Goal: Transaction & Acquisition: Purchase product/service

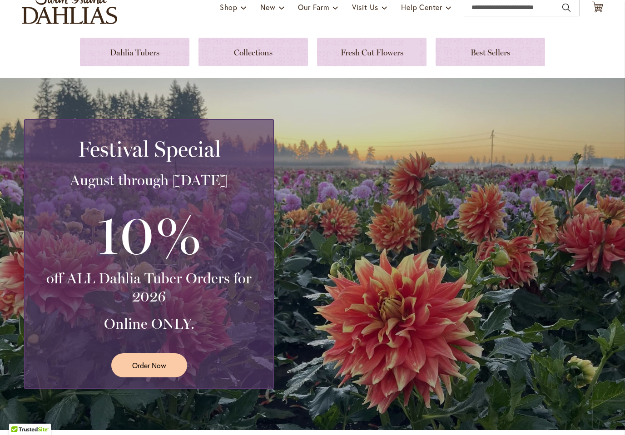
scroll to position [73, 0]
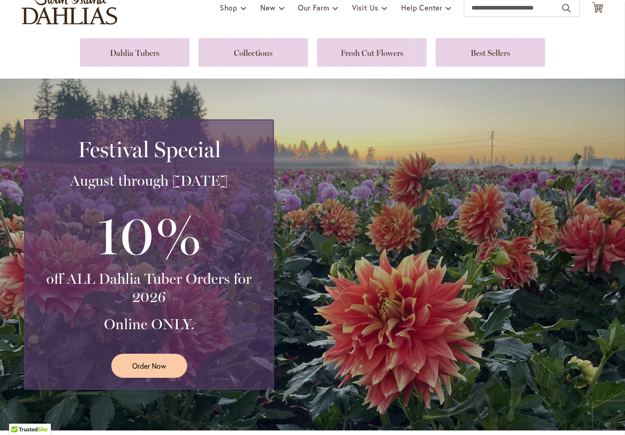
click at [155, 372] on link "Order Now" at bounding box center [149, 366] width 76 height 24
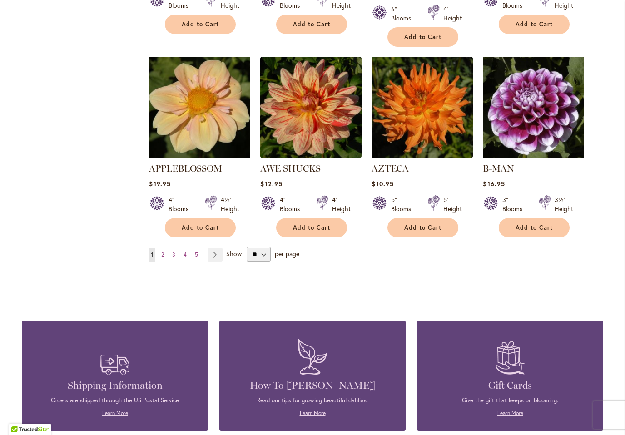
scroll to position [738, 0]
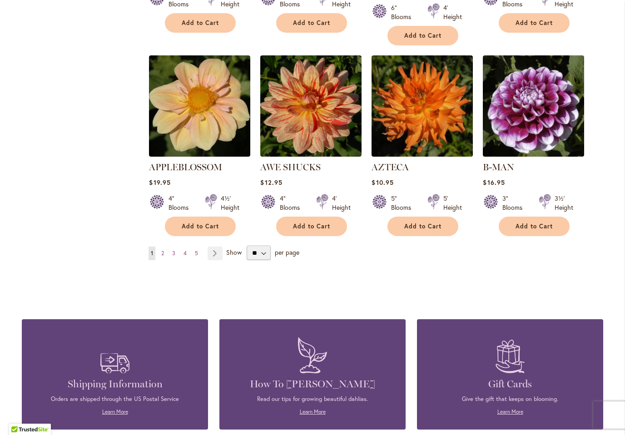
click at [220, 247] on link "Page Next" at bounding box center [215, 254] width 15 height 14
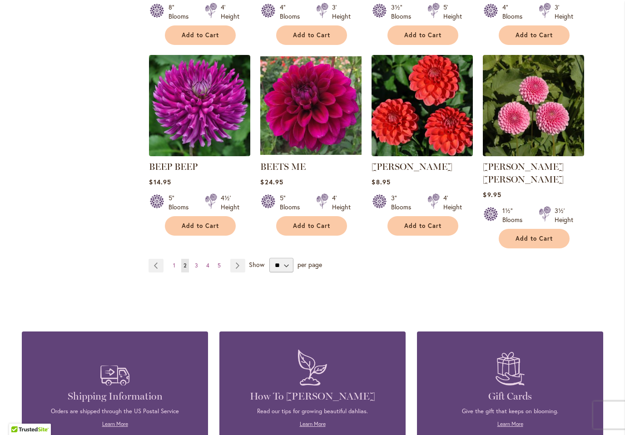
scroll to position [725, 0]
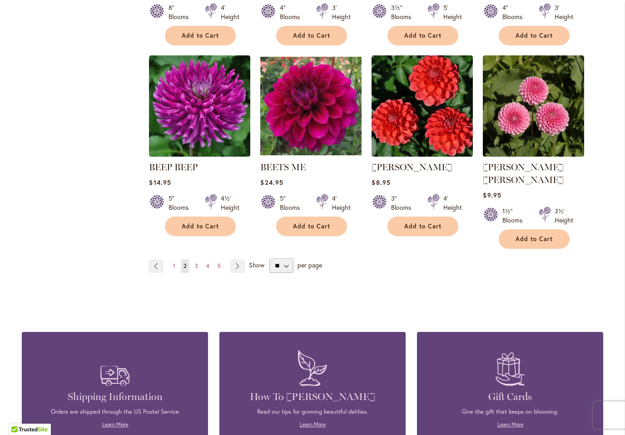
click at [238, 260] on link "Page Next" at bounding box center [237, 267] width 15 height 14
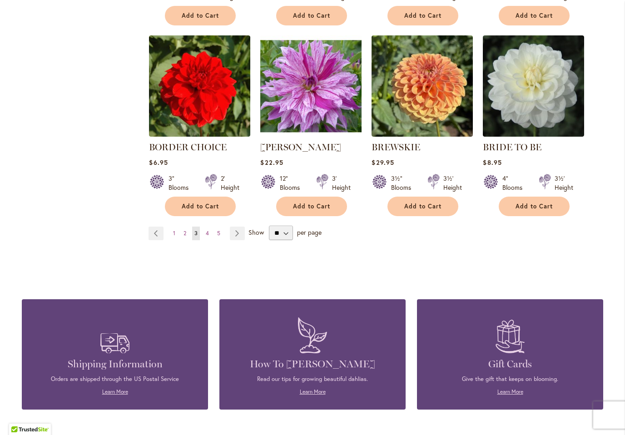
scroll to position [743, 0]
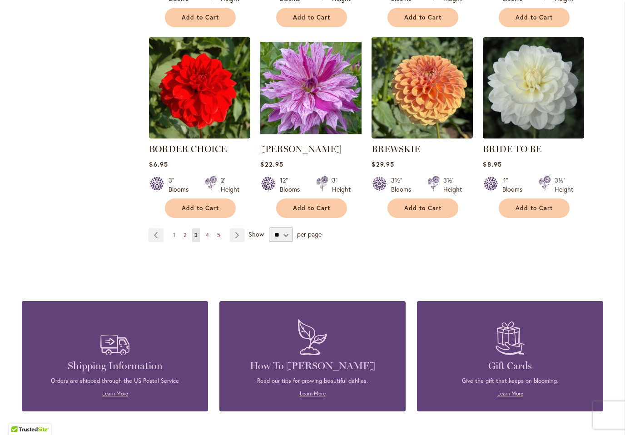
click at [239, 239] on link "Page Next" at bounding box center [237, 236] width 15 height 14
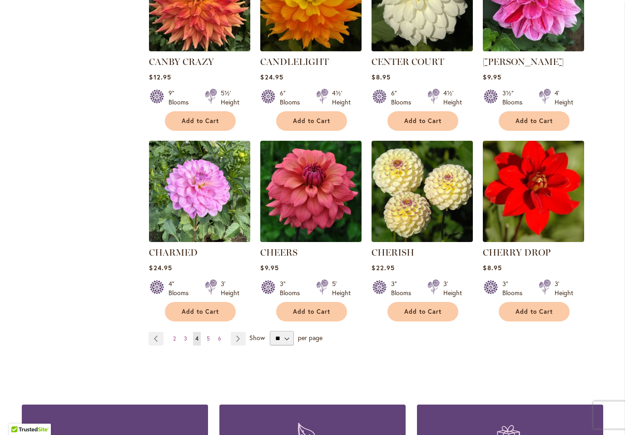
scroll to position [655, 0]
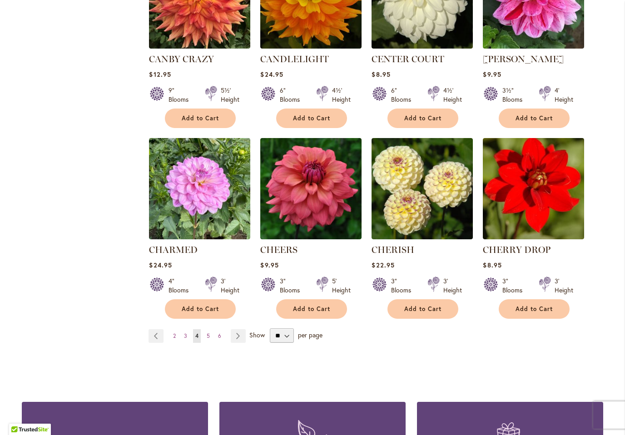
click at [239, 342] on link "Page Next" at bounding box center [238, 337] width 15 height 14
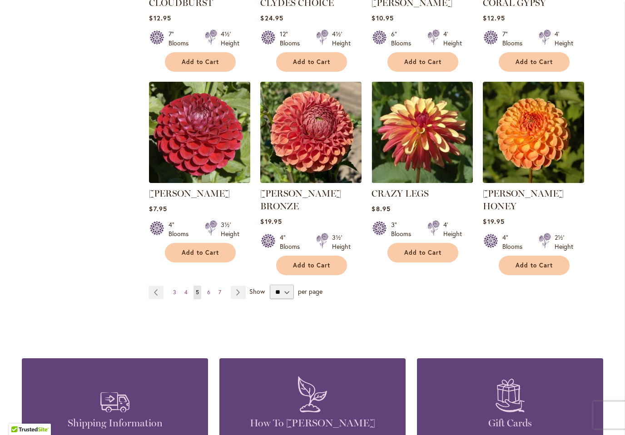
scroll to position [741, 0]
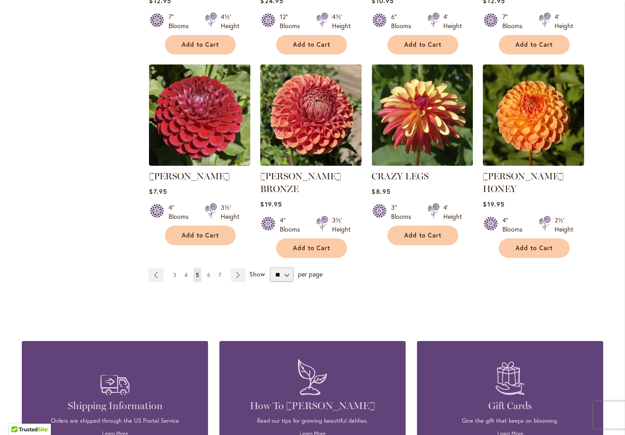
click at [239, 269] on link "Page Next" at bounding box center [238, 276] width 15 height 14
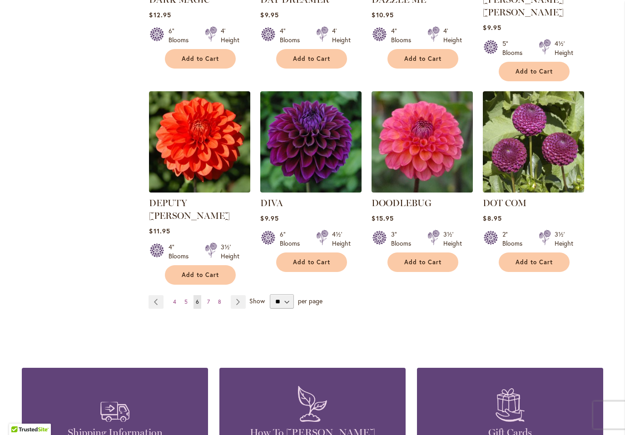
scroll to position [714, 0]
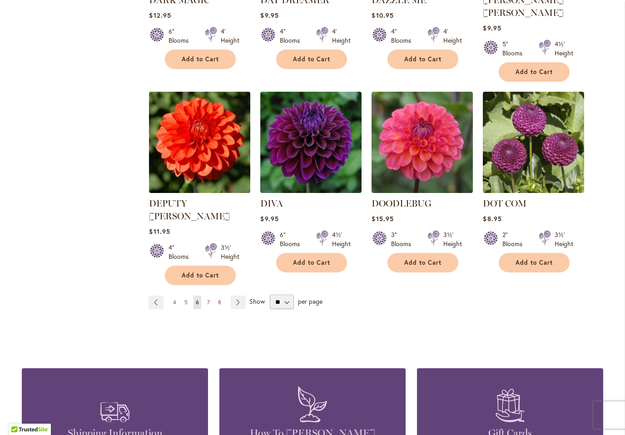
click at [240, 296] on link "Page Next" at bounding box center [238, 303] width 15 height 14
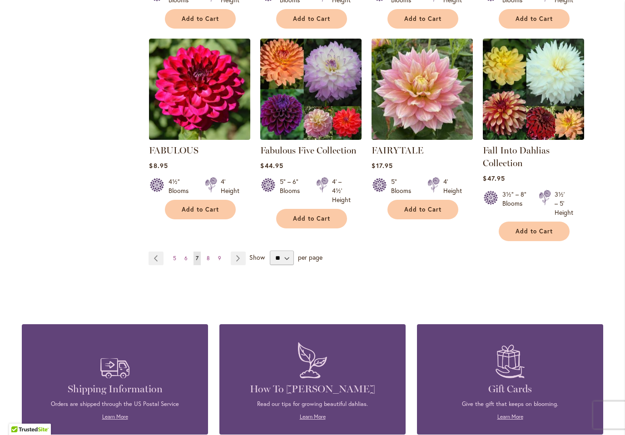
scroll to position [742, 0]
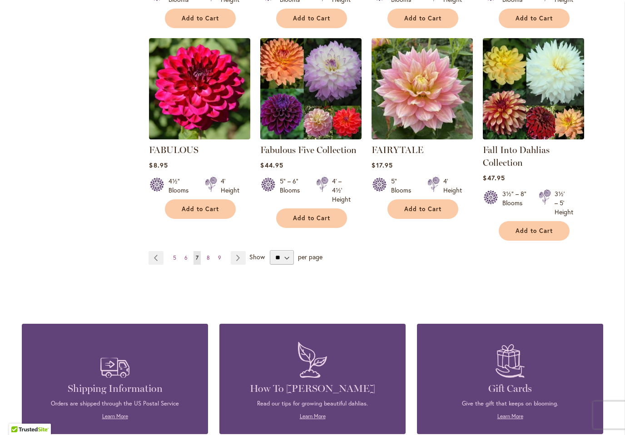
click at [239, 260] on link "Page Next" at bounding box center [238, 258] width 15 height 14
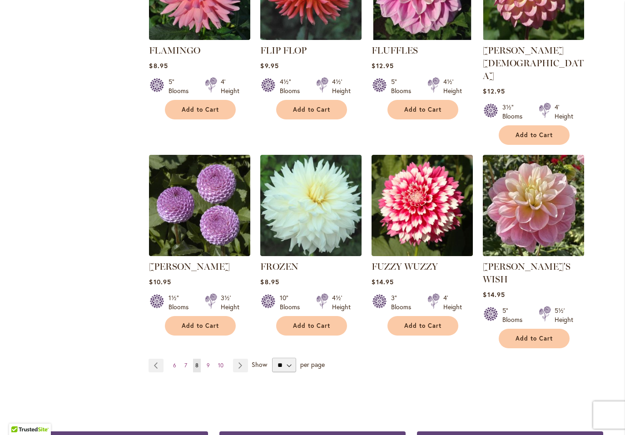
scroll to position [644, 0]
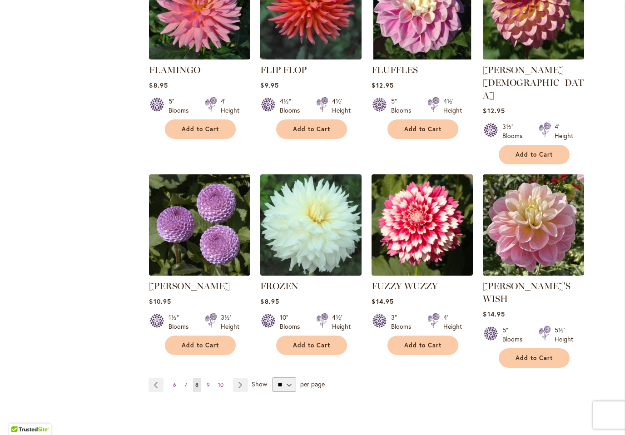
click at [245, 379] on link "Page Next" at bounding box center [240, 386] width 15 height 14
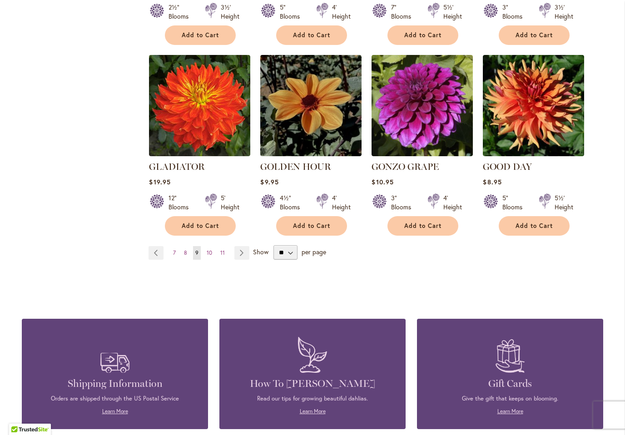
scroll to position [750, 0]
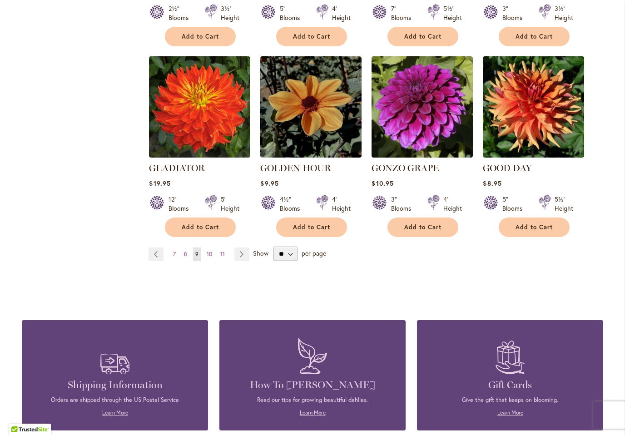
click at [241, 248] on link "Page Next" at bounding box center [242, 255] width 15 height 14
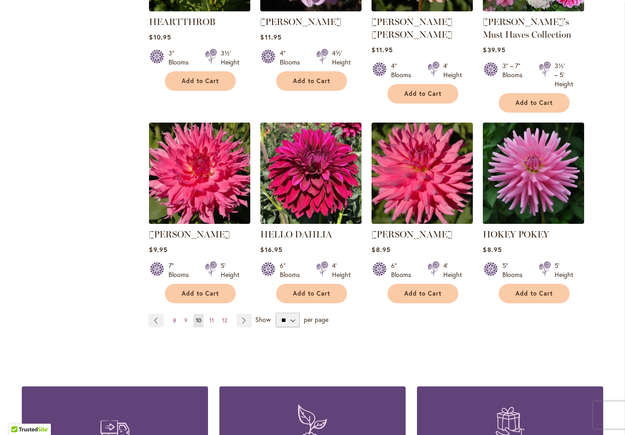
scroll to position [693, 0]
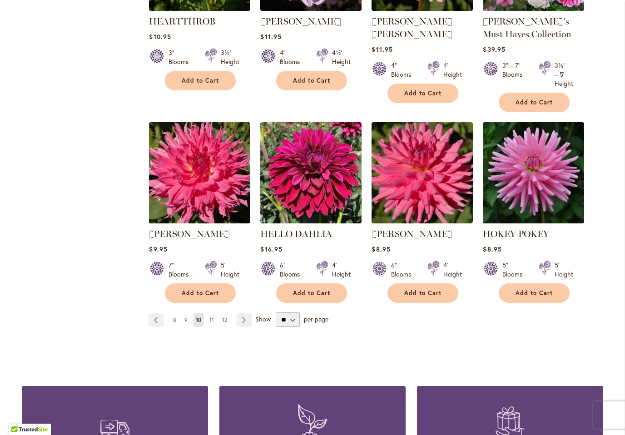
click at [251, 320] on link "Page Next" at bounding box center [244, 321] width 15 height 14
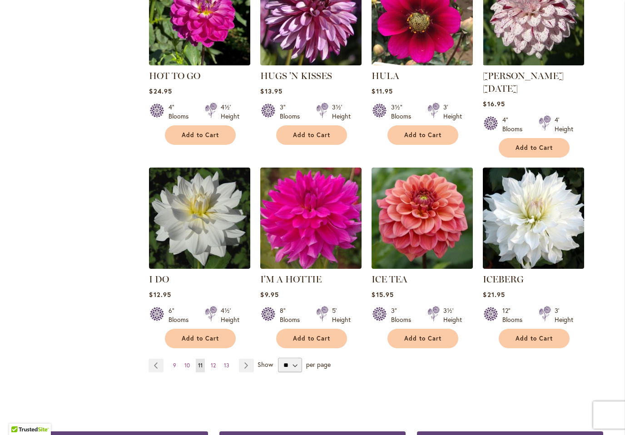
scroll to position [638, 0]
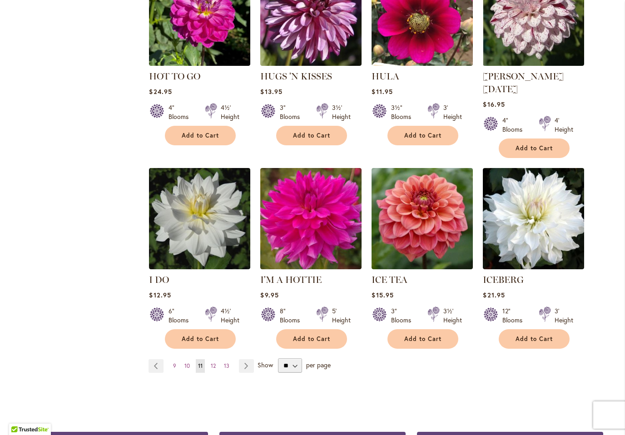
click at [253, 360] on link "Page Next" at bounding box center [246, 367] width 15 height 14
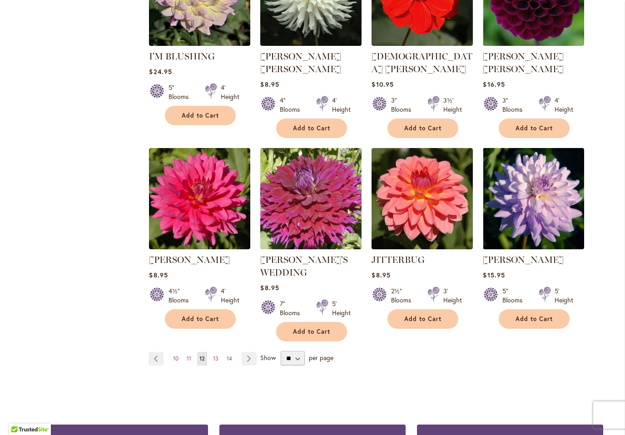
scroll to position [656, 0]
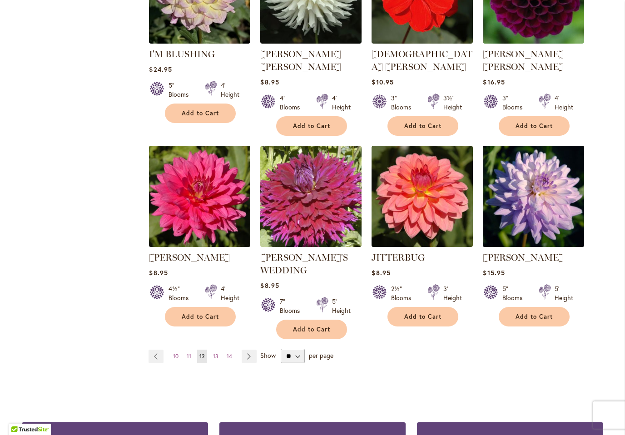
click at [253, 350] on link "Page Next" at bounding box center [249, 357] width 15 height 14
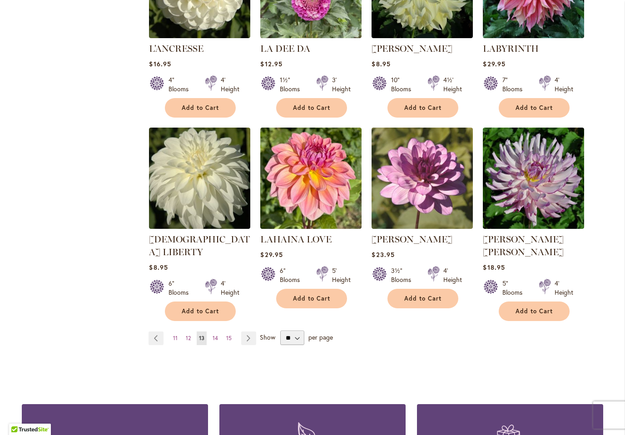
scroll to position [652, 0]
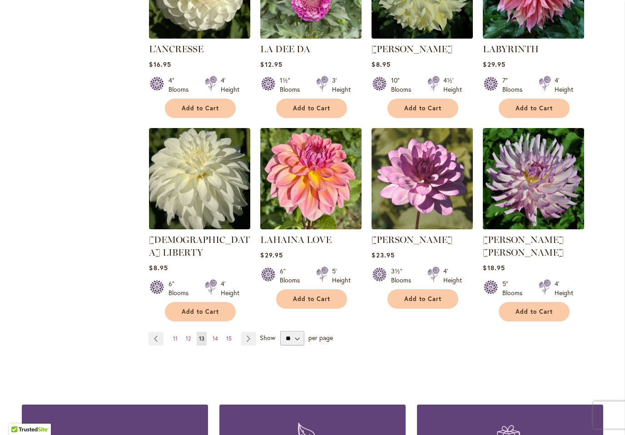
click at [252, 332] on link "Page Next" at bounding box center [248, 339] width 15 height 14
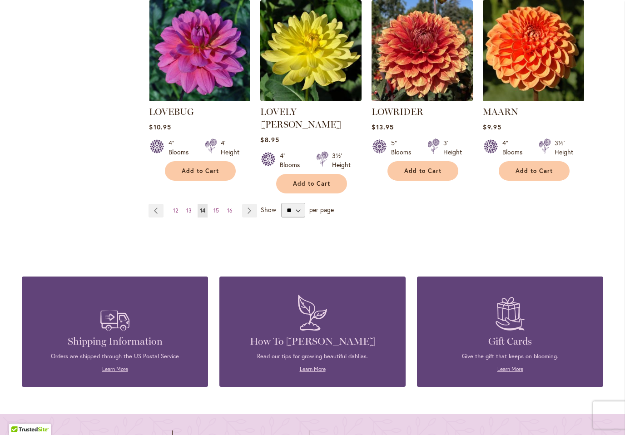
scroll to position [745, 0]
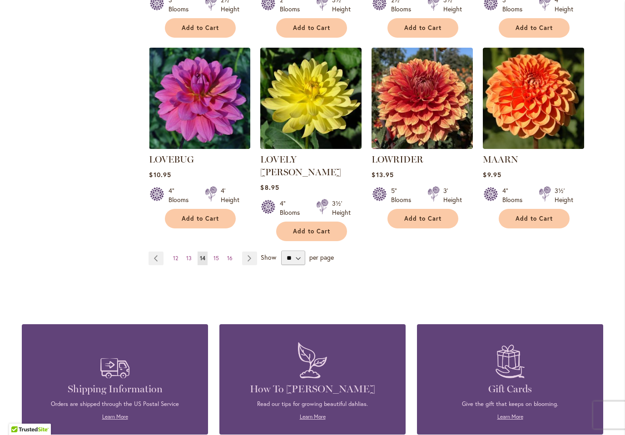
click at [248, 252] on link "Page Next" at bounding box center [249, 259] width 15 height 14
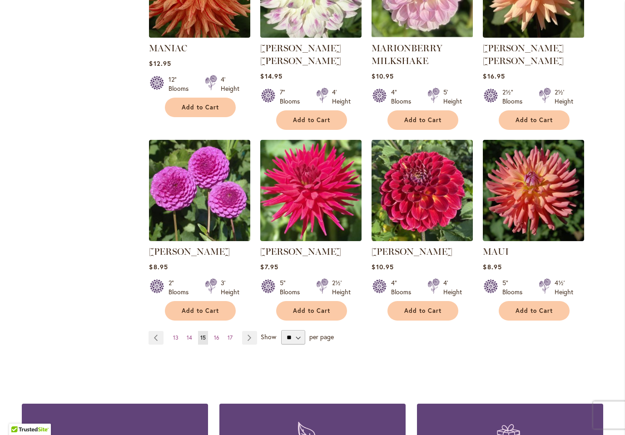
scroll to position [654, 0]
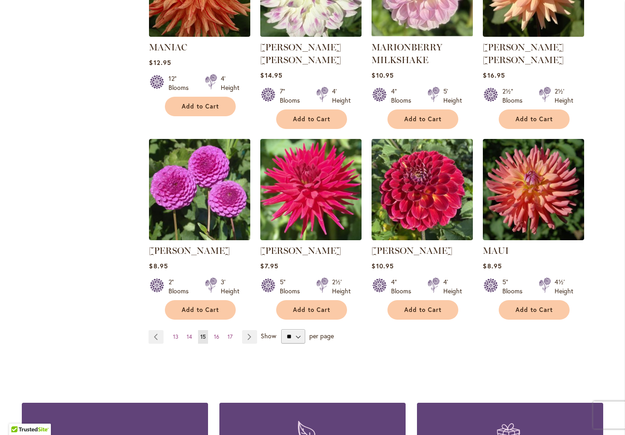
click at [246, 343] on link "Page Next" at bounding box center [249, 337] width 15 height 14
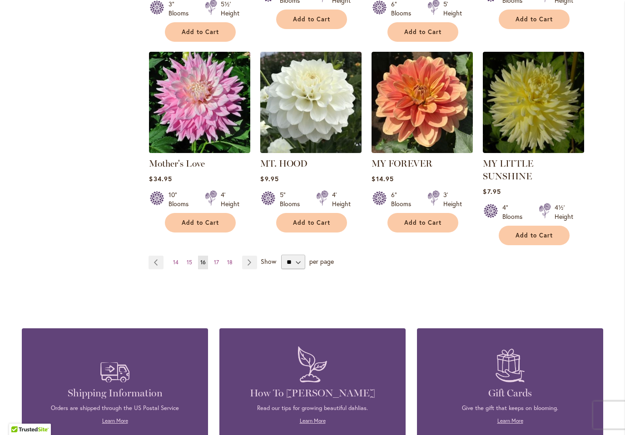
scroll to position [740, 0]
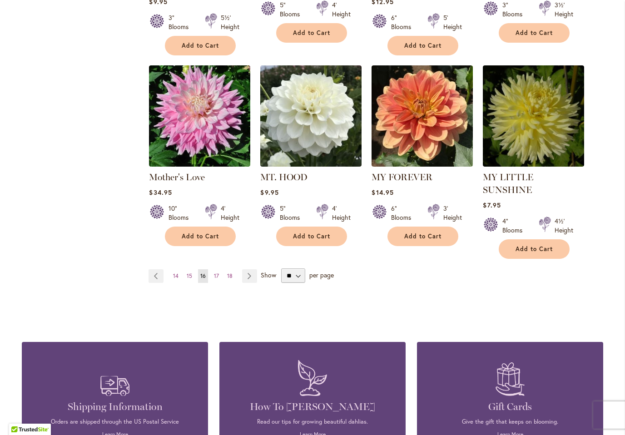
click at [250, 270] on link "Page Next" at bounding box center [249, 277] width 15 height 14
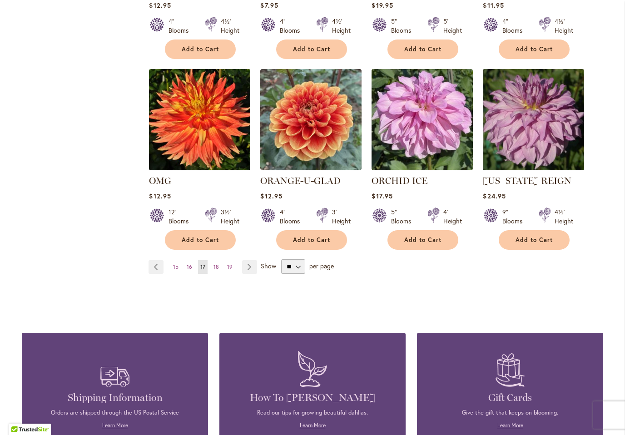
scroll to position [711, 0]
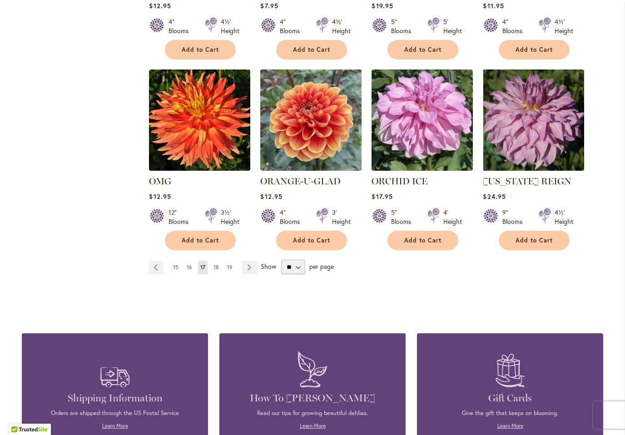
click at [252, 265] on link "Page Next" at bounding box center [249, 268] width 15 height 14
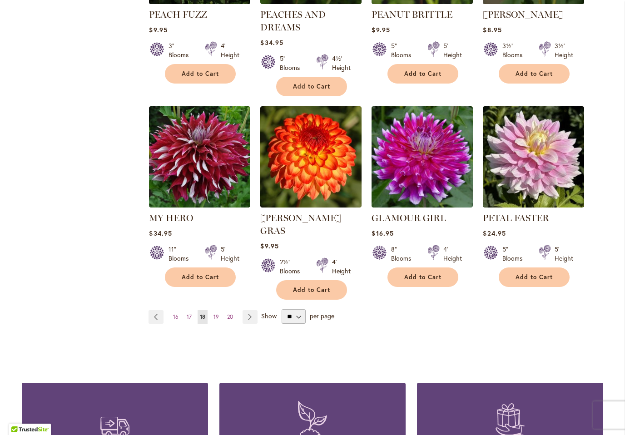
scroll to position [701, 0]
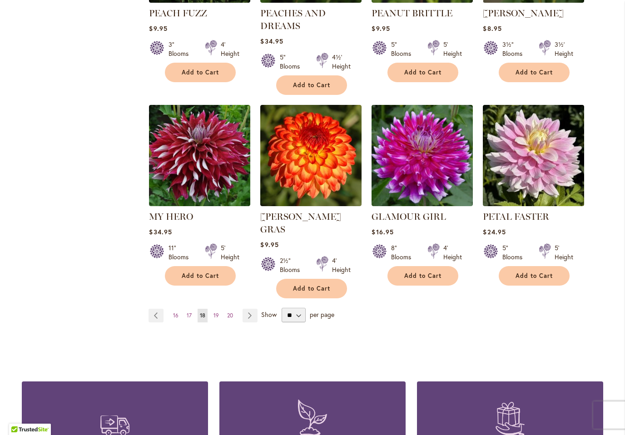
click at [253, 309] on link "Page Next" at bounding box center [250, 316] width 15 height 14
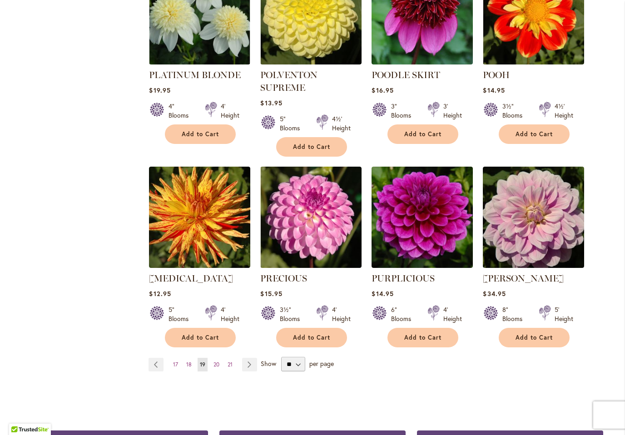
scroll to position [640, 0]
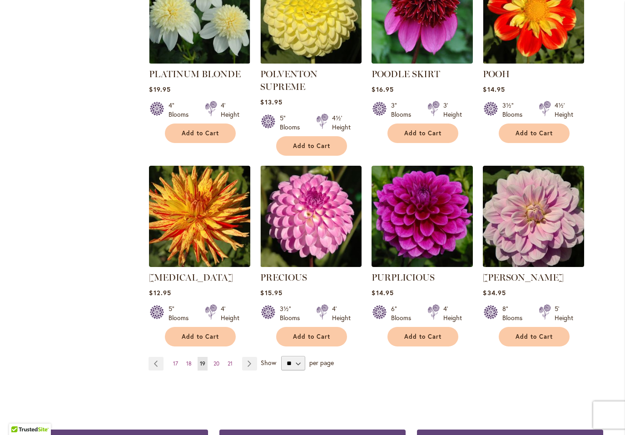
click at [255, 357] on link "Page Next" at bounding box center [249, 364] width 15 height 14
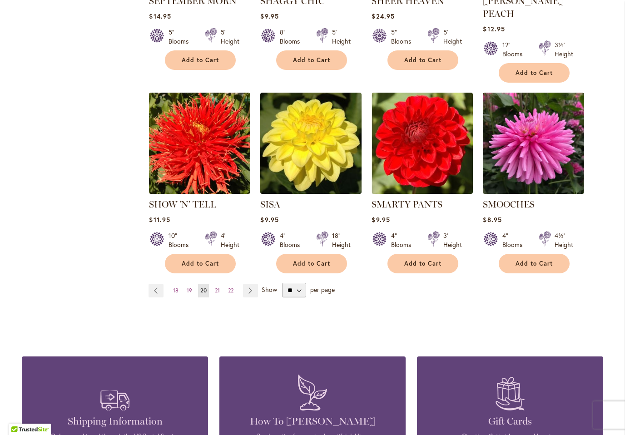
scroll to position [715, 0]
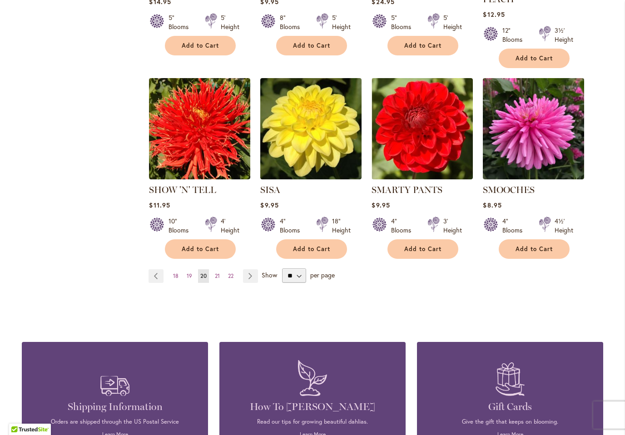
click at [252, 270] on link "Page Next" at bounding box center [250, 277] width 15 height 14
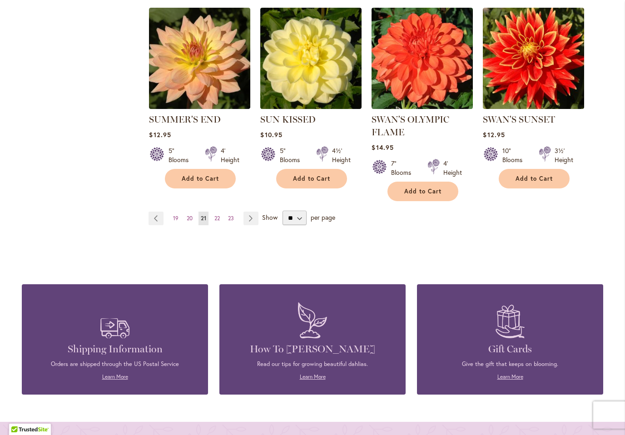
scroll to position [770, 0]
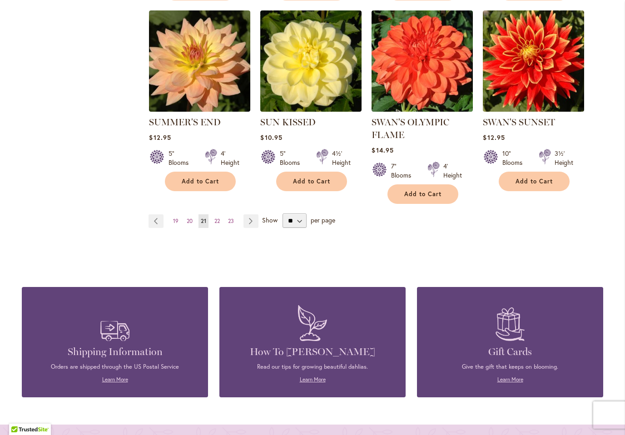
click at [258, 222] on link "Page Next" at bounding box center [251, 222] width 15 height 14
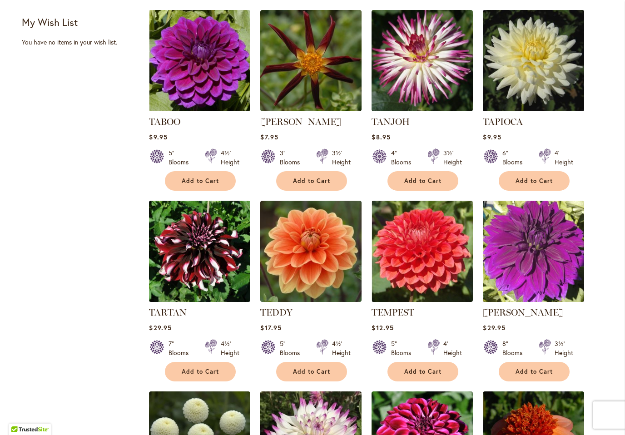
scroll to position [389, 0]
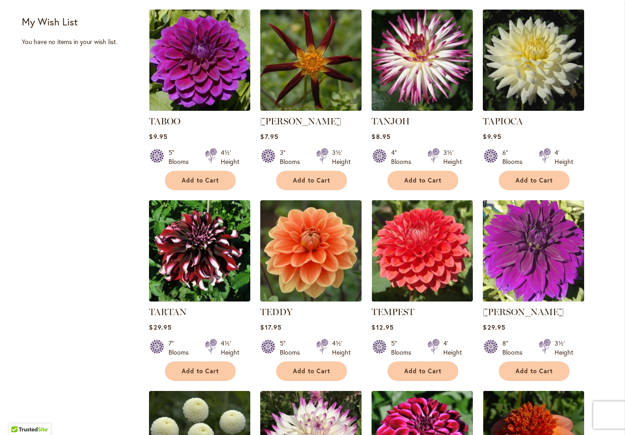
click at [205, 253] on img at bounding box center [199, 250] width 101 height 101
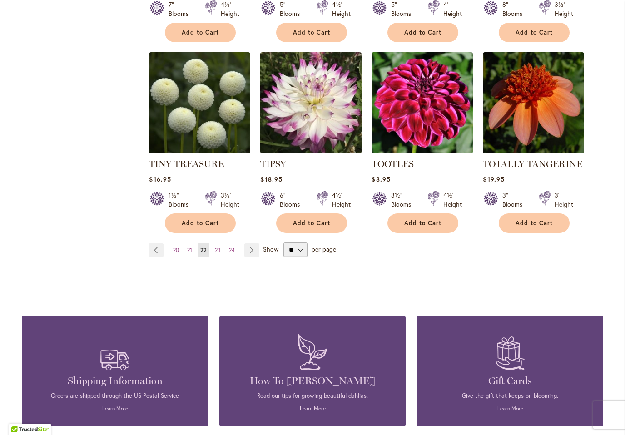
scroll to position [727, 0]
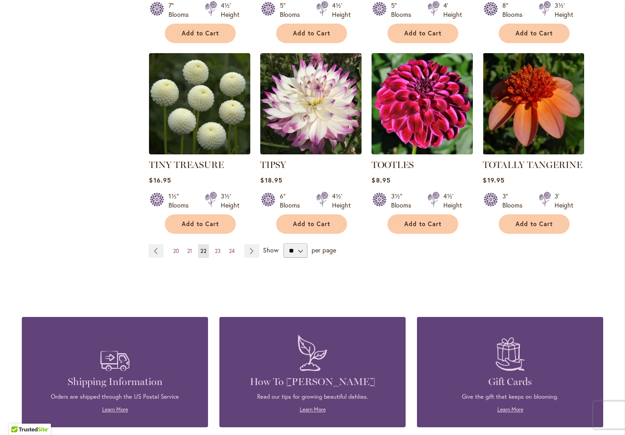
click at [255, 256] on link "Page Next" at bounding box center [252, 252] width 15 height 14
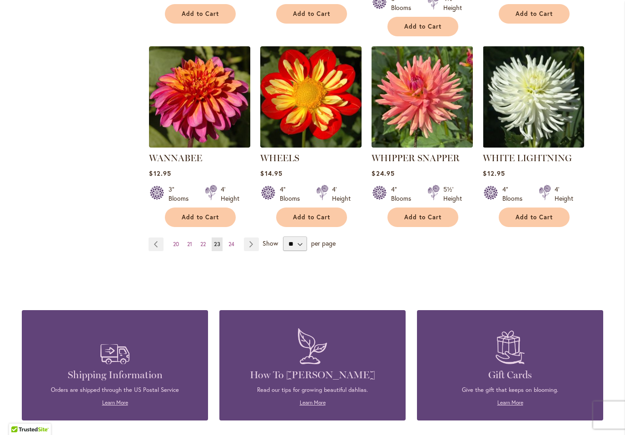
scroll to position [744, 0]
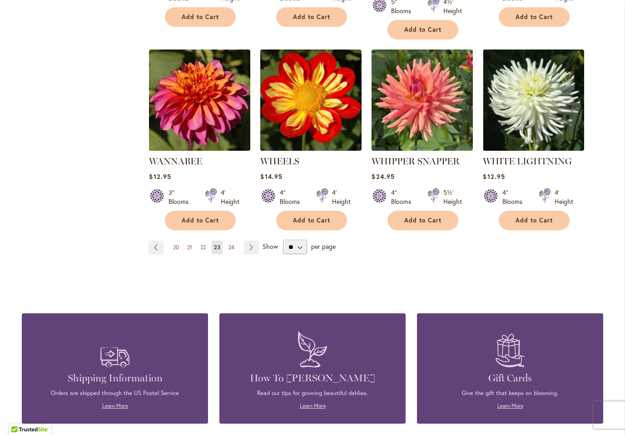
click at [255, 241] on link "Page Next" at bounding box center [251, 248] width 15 height 14
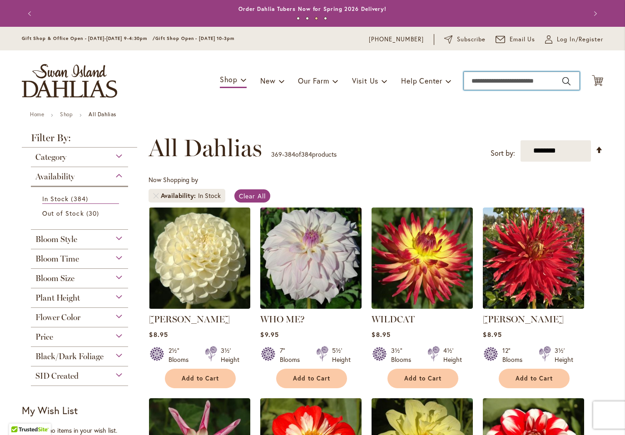
click at [517, 82] on input "Search" at bounding box center [522, 81] width 116 height 18
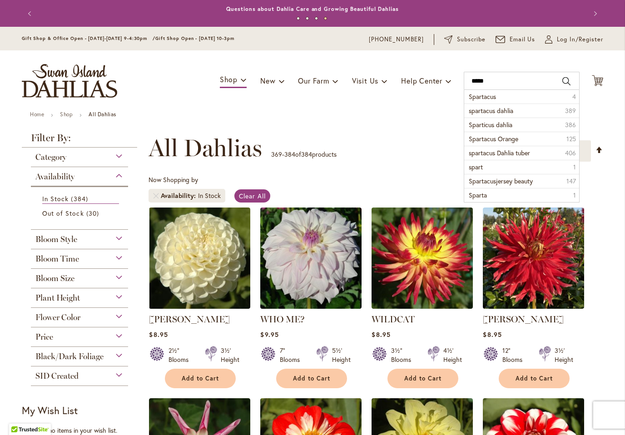
click at [487, 97] on span "Spartacus" at bounding box center [482, 96] width 27 height 9
type input "*********"
